Goal: Transaction & Acquisition: Subscribe to service/newsletter

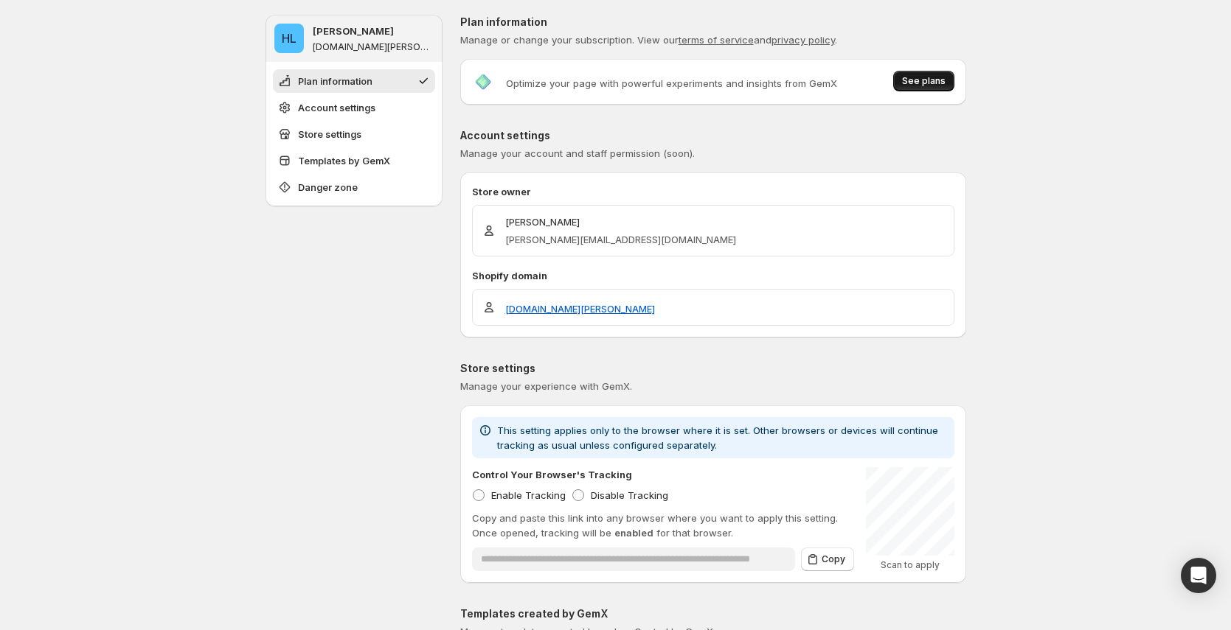
click at [945, 72] on button "See plans" at bounding box center [923, 81] width 61 height 21
